Goal: Check status: Check status

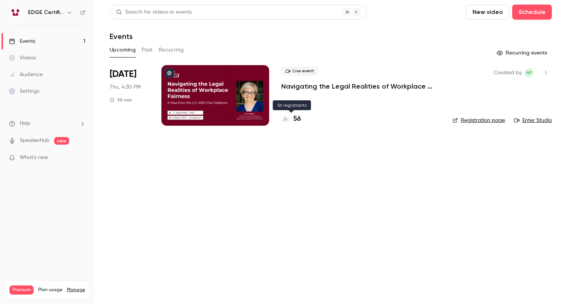
click at [297, 117] on h4 "56" at bounding box center [298, 119] width 8 height 10
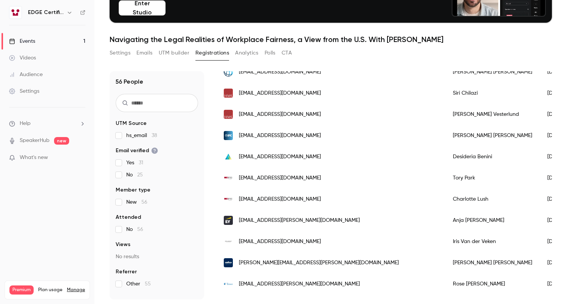
scroll to position [416, 0]
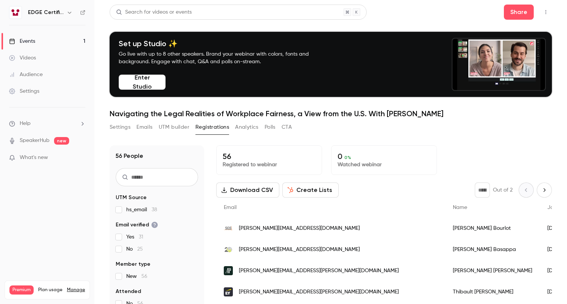
scroll to position [74, 0]
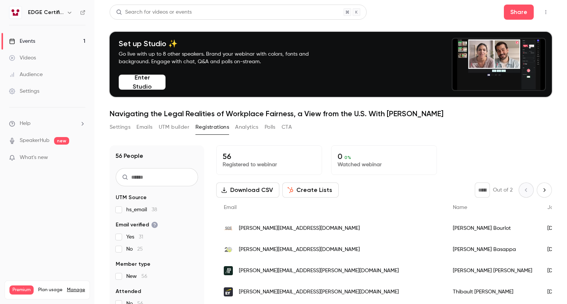
click at [507, 139] on div "56 People UTM Source hs_email 38 Email verified Yes 31 No 25 Member type New 56…" at bounding box center [331, 254] width 443 height 237
